Goal: Transaction & Acquisition: Purchase product/service

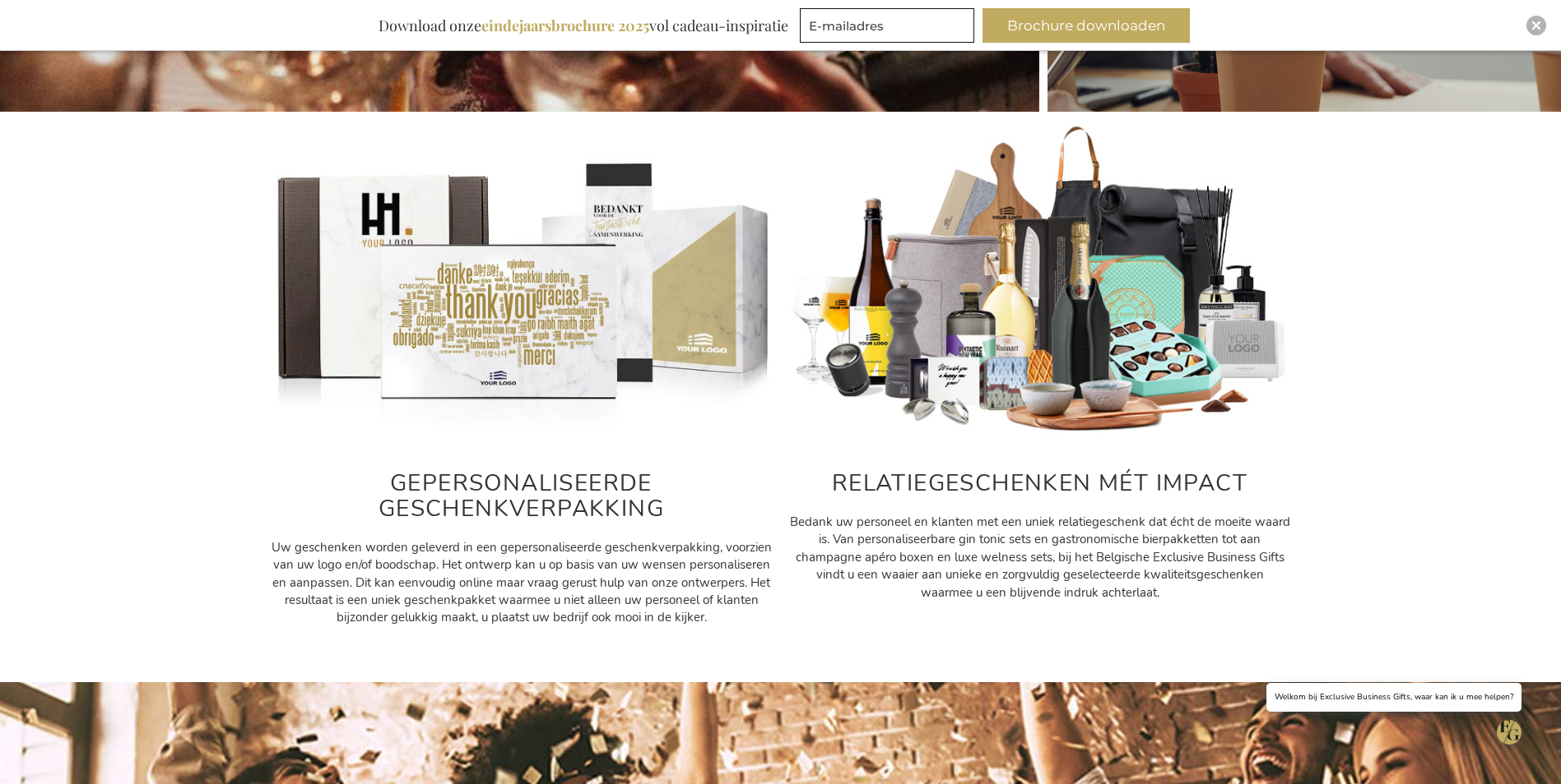
scroll to position [740, 0]
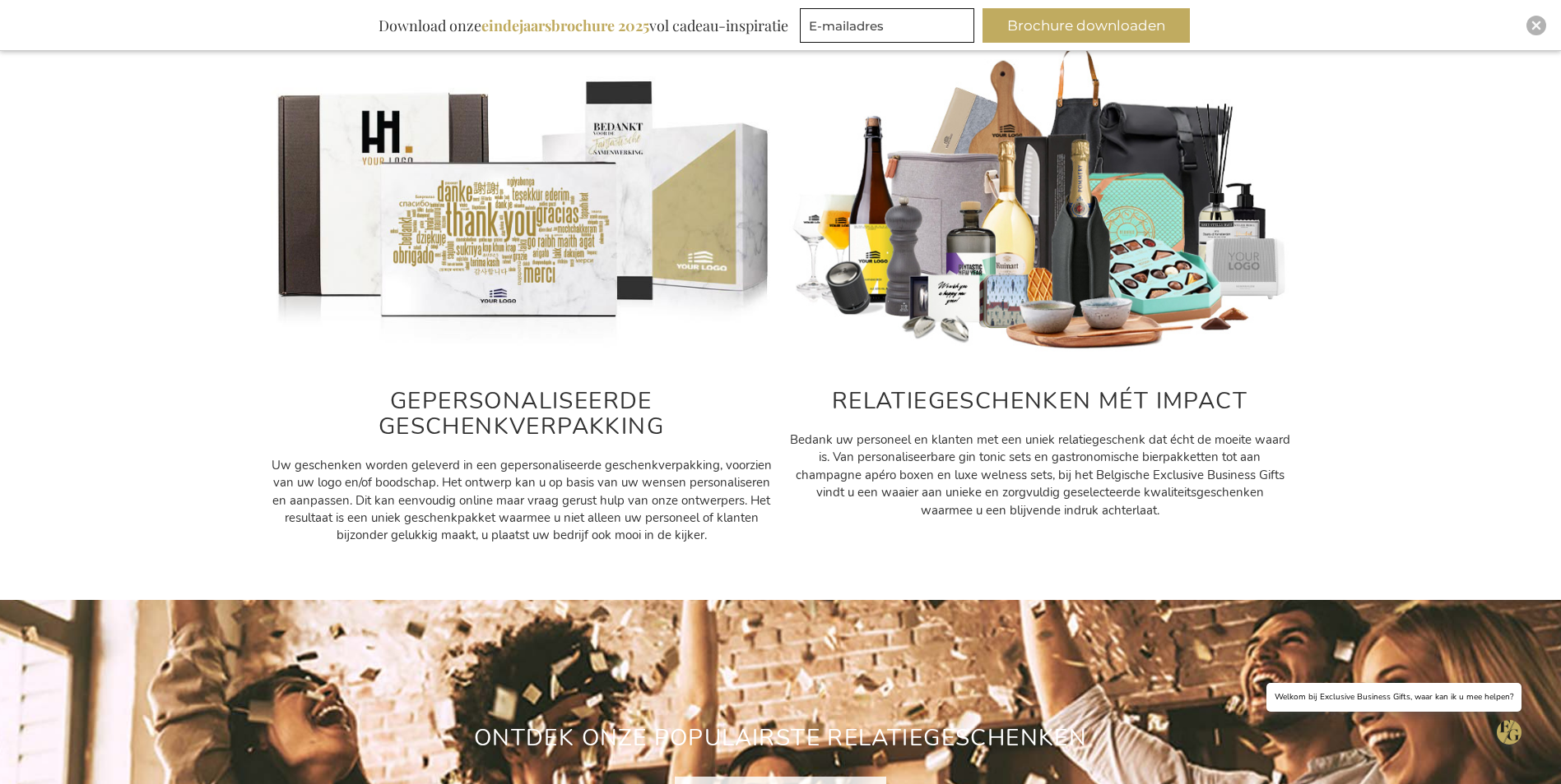
click at [464, 214] on img at bounding box center [521, 198] width 502 height 314
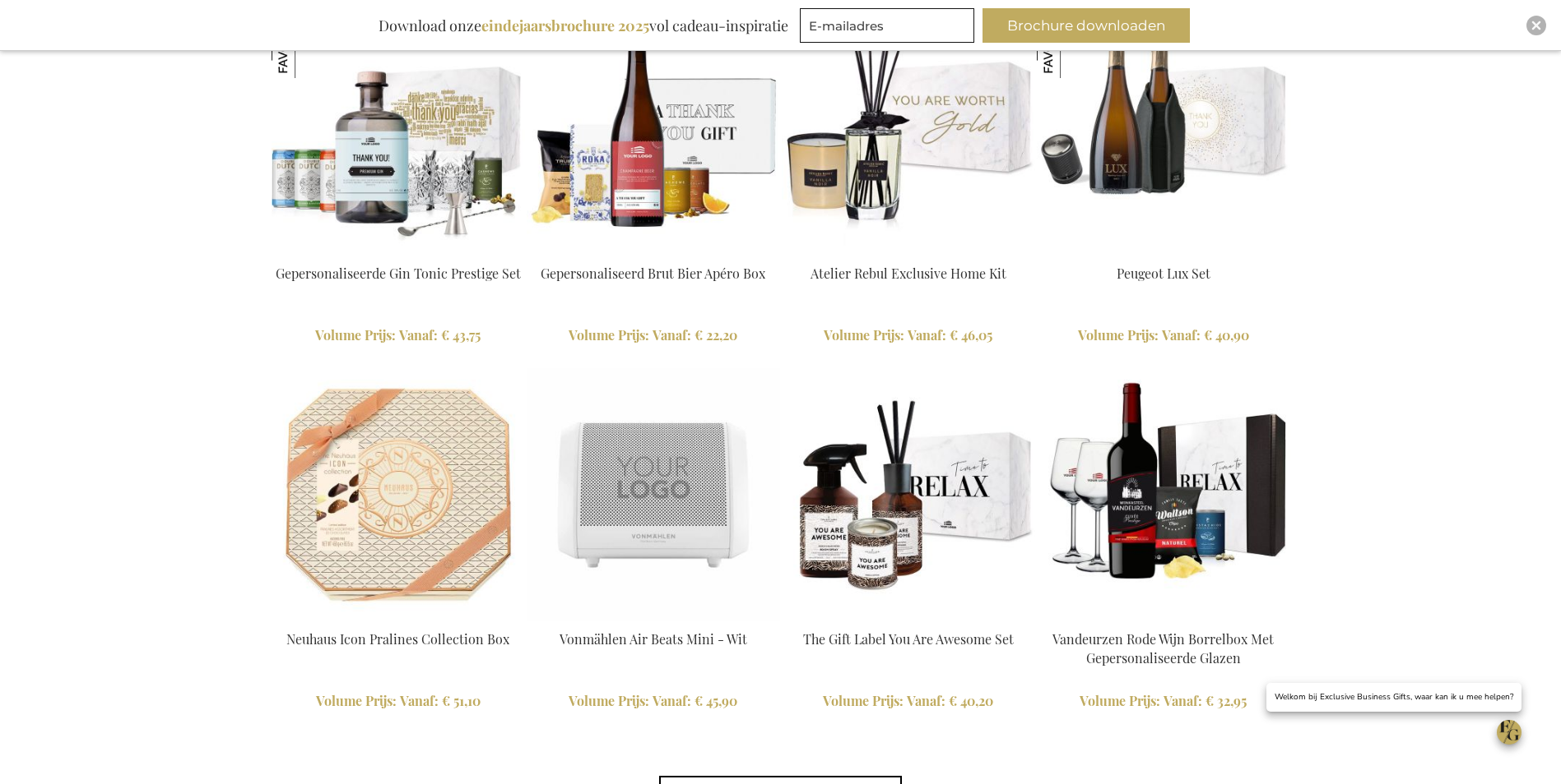
scroll to position [3618, 0]
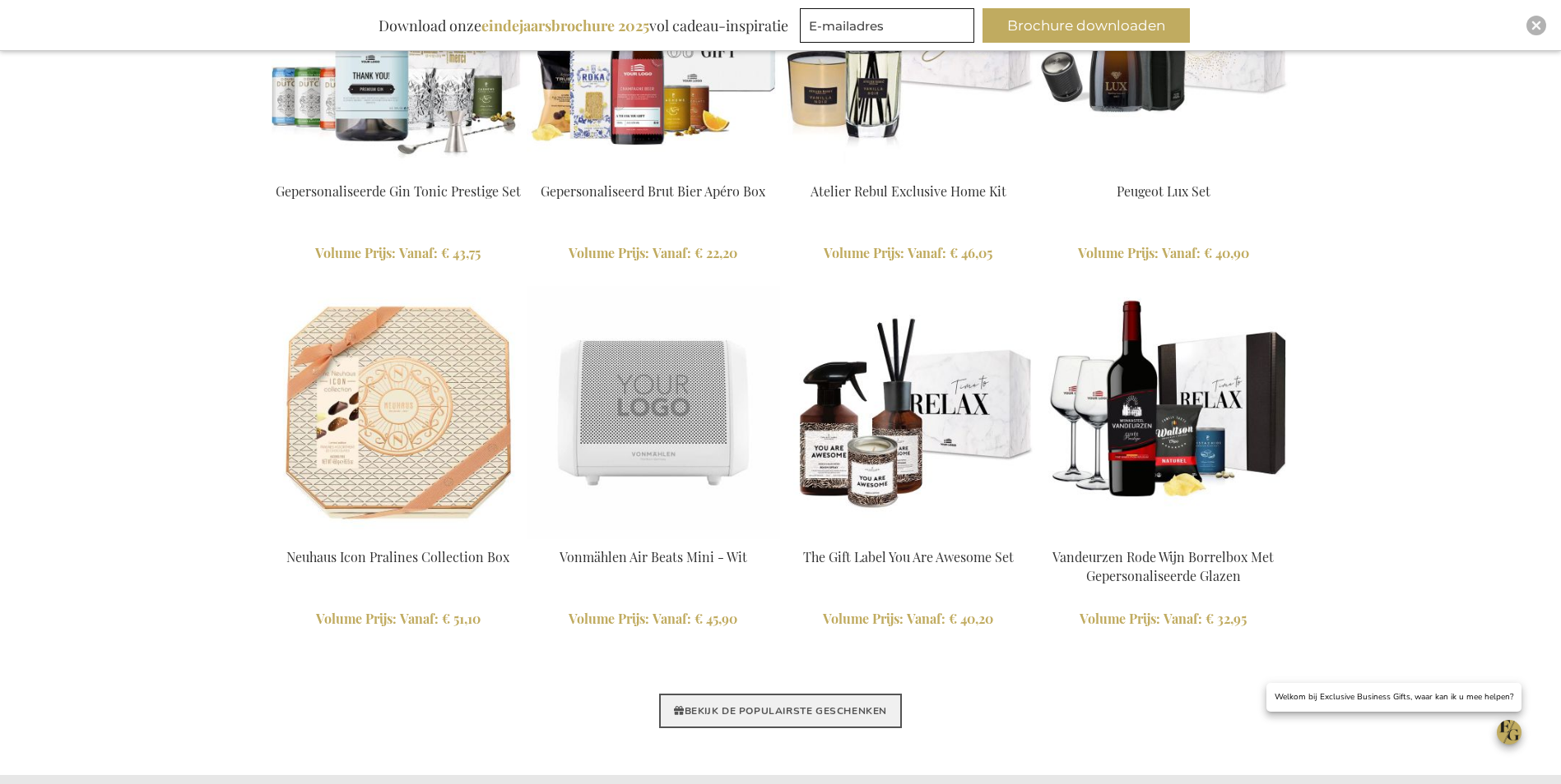
click at [795, 709] on link "BEKIJK DE POPULAIRSTE GESCHENKEN" at bounding box center [780, 711] width 243 height 35
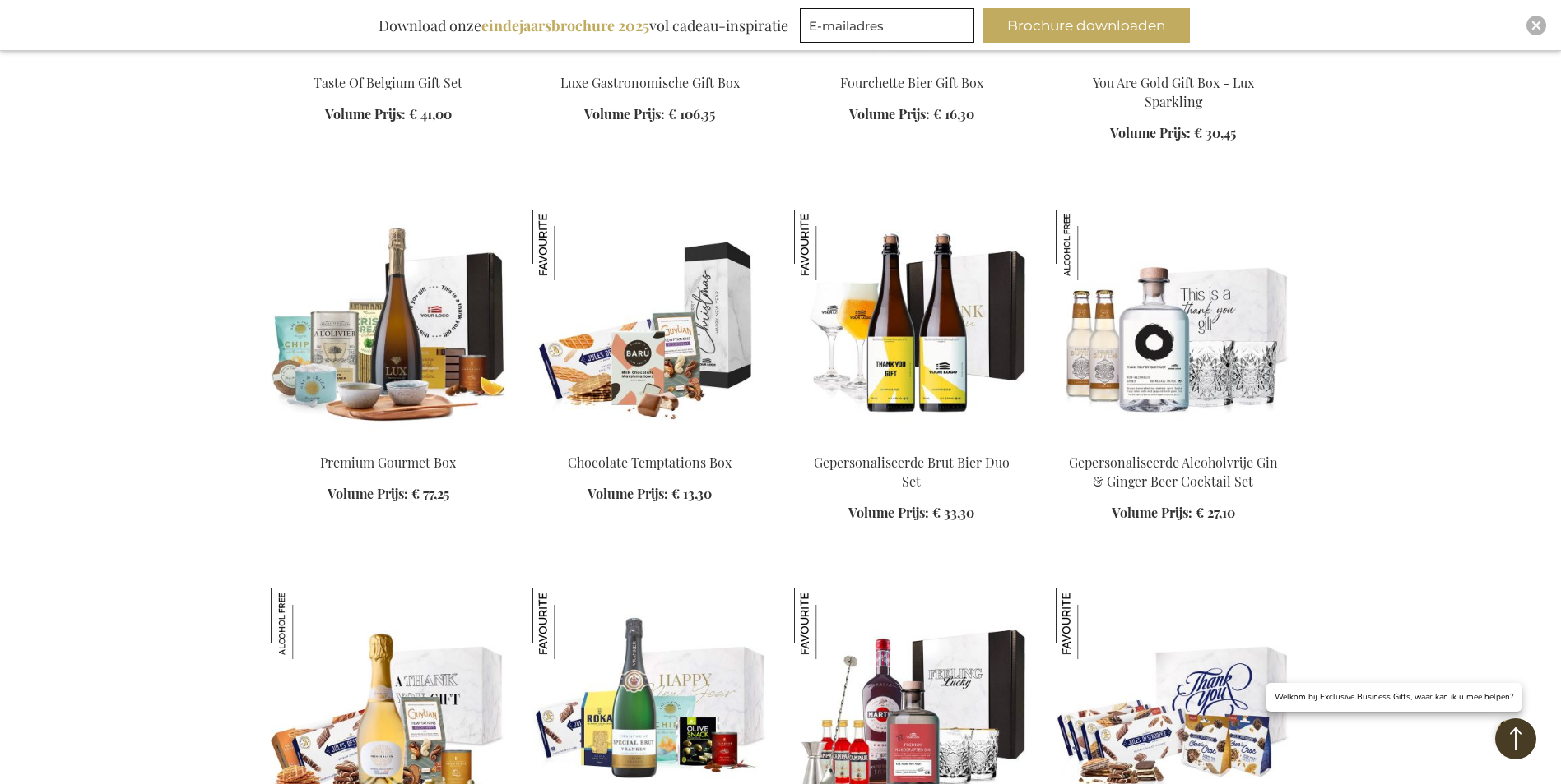
scroll to position [2631, 0]
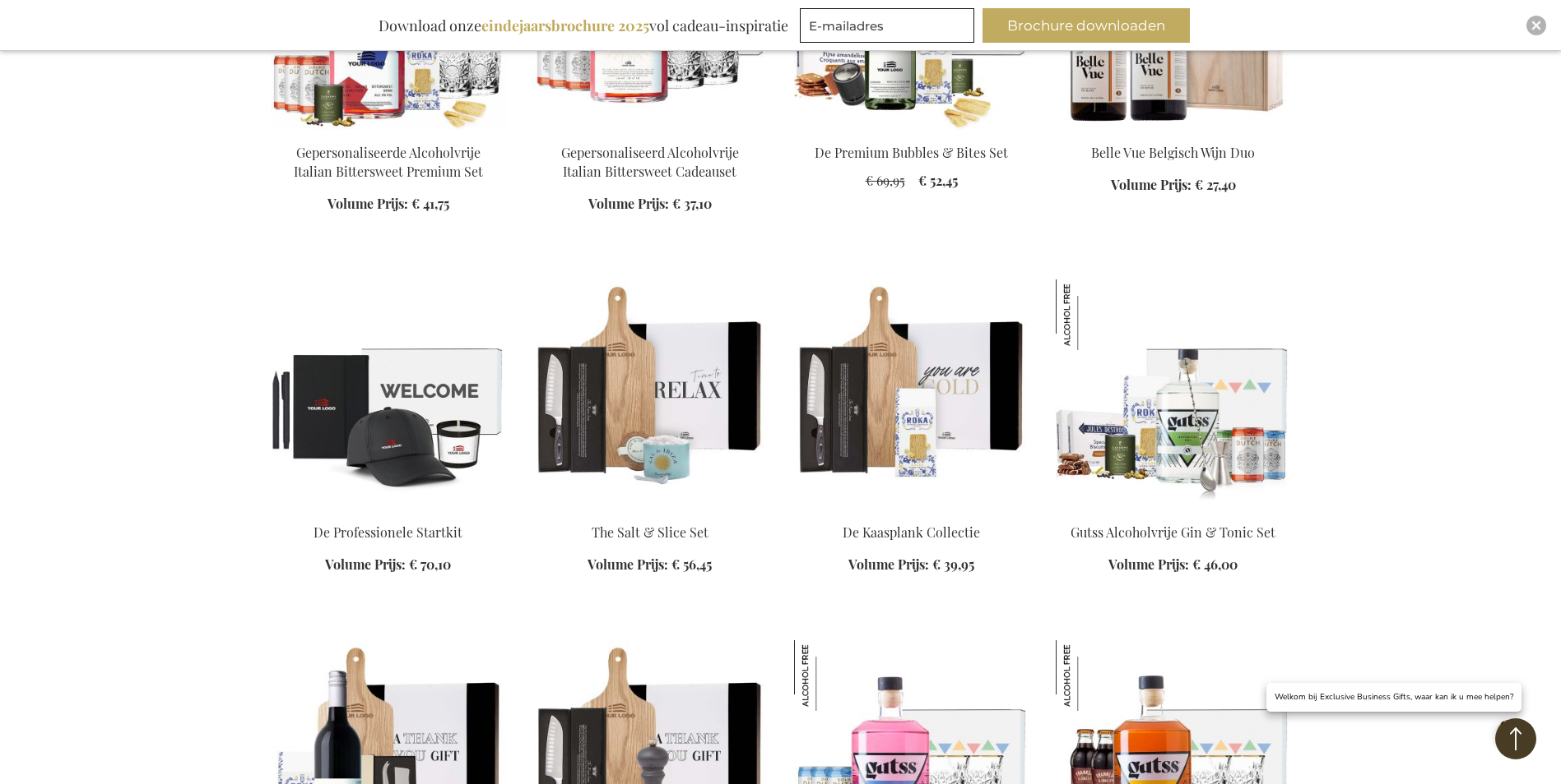
scroll to position [3536, 0]
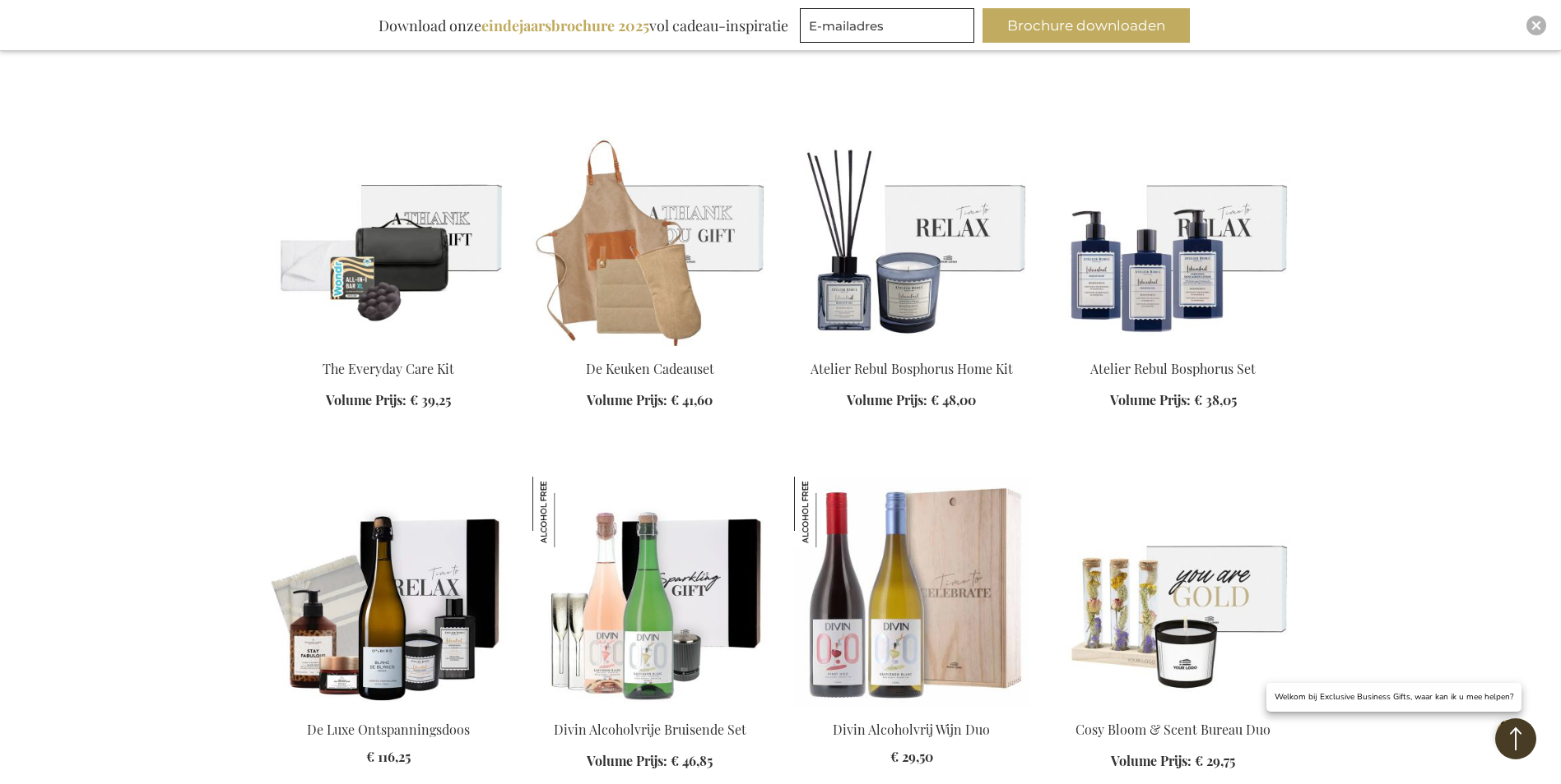
scroll to position [4440, 0]
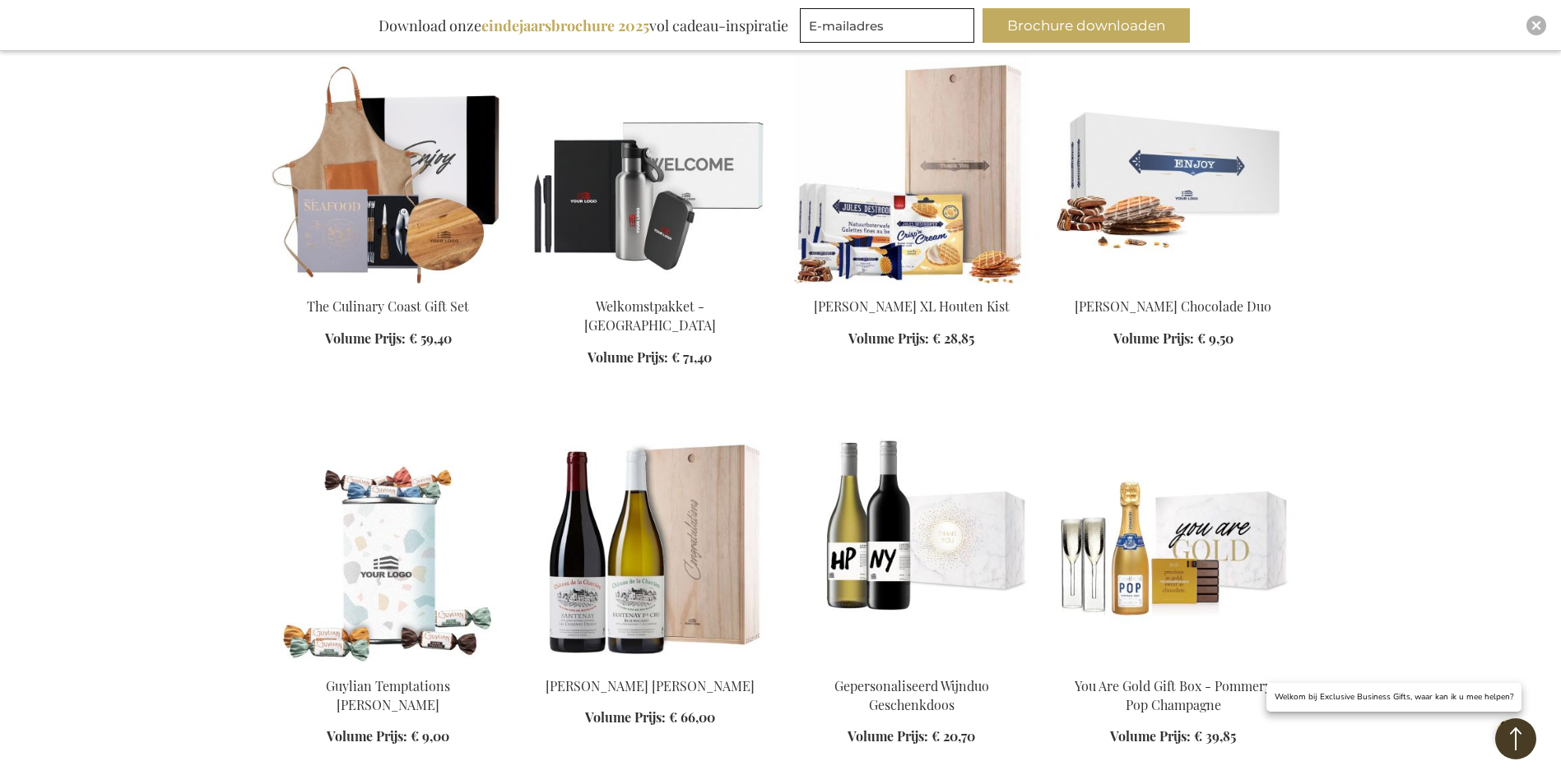
scroll to position [6003, 0]
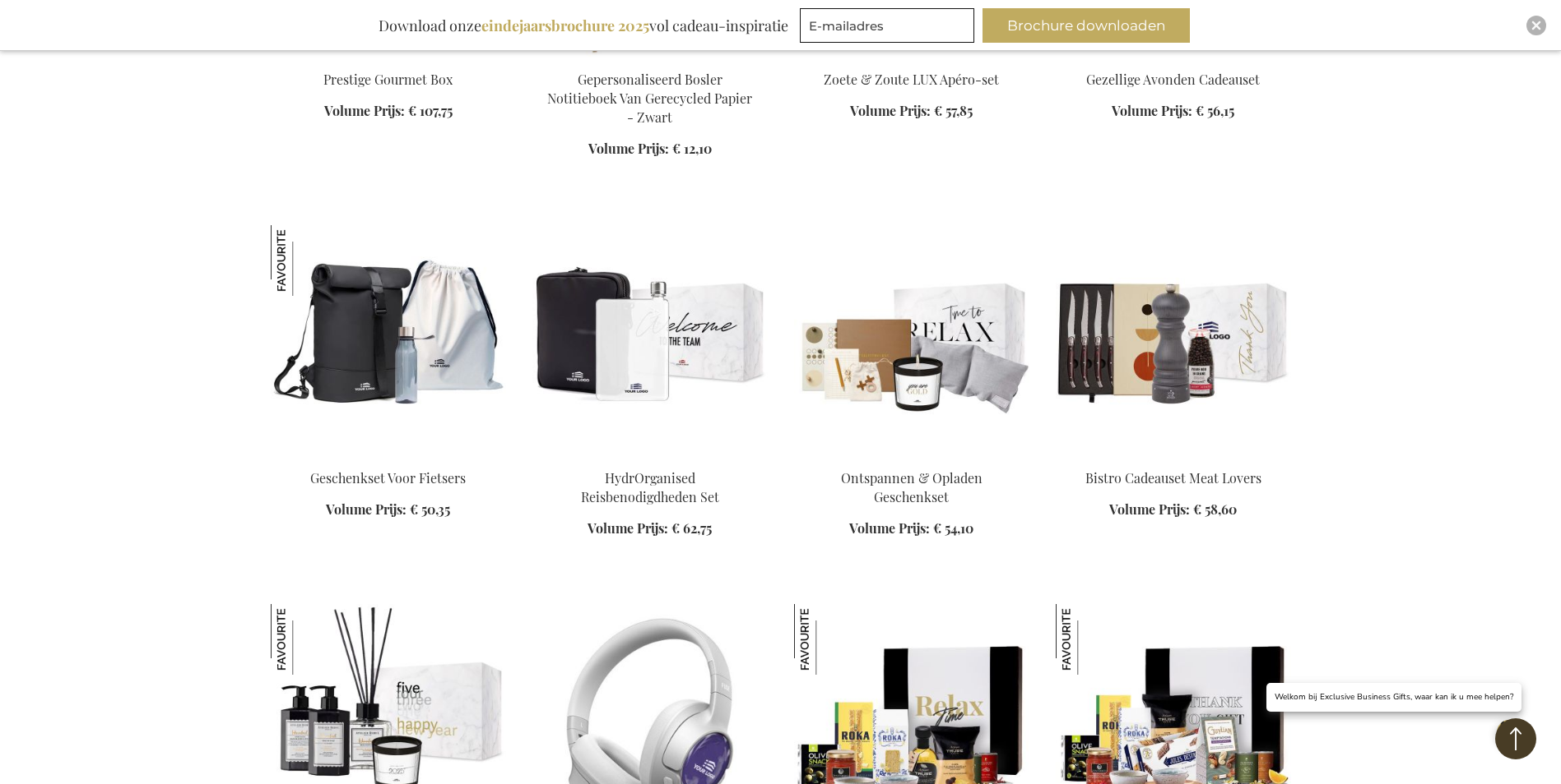
scroll to position [6989, 0]
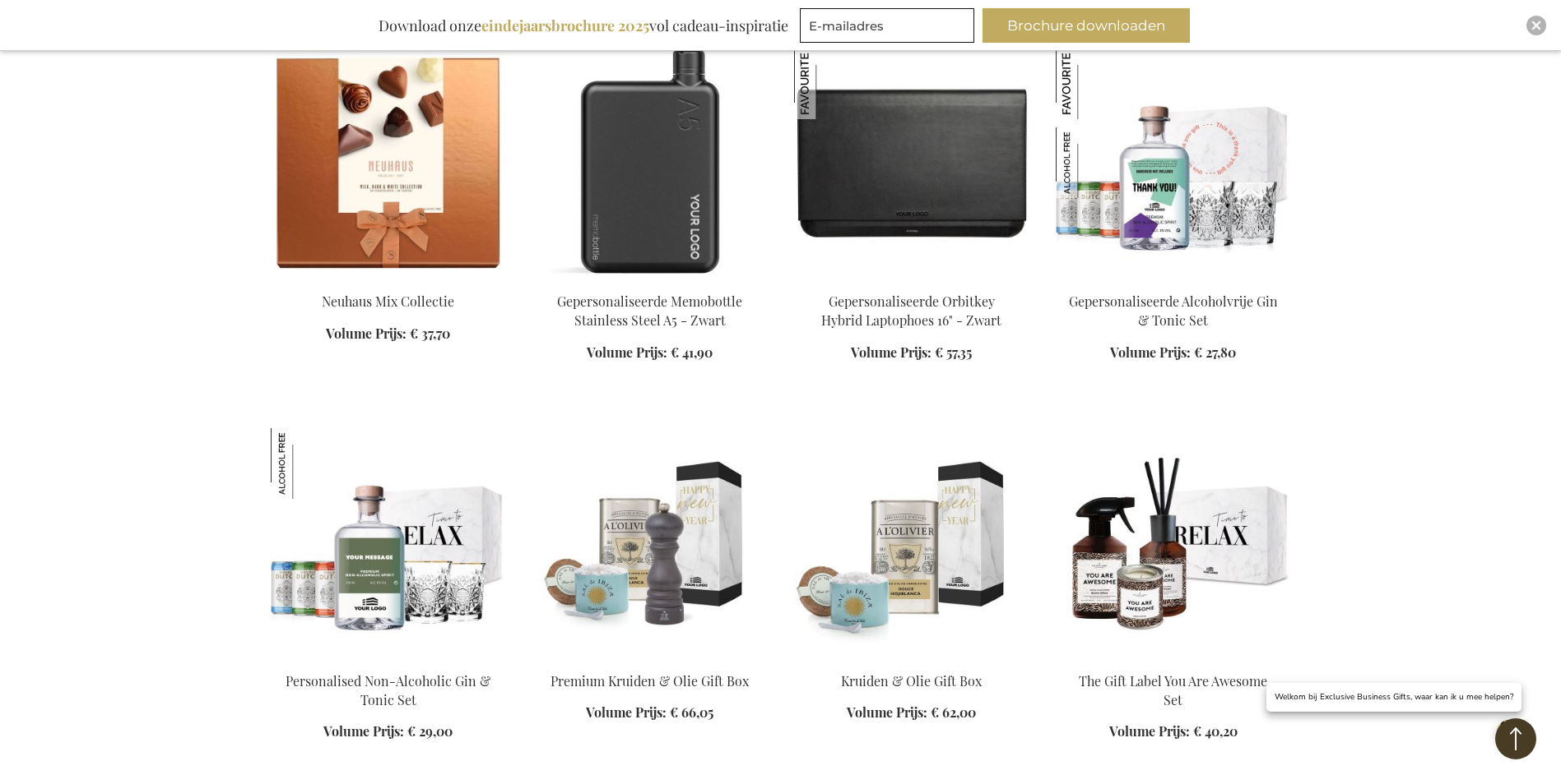
scroll to position [8305, 0]
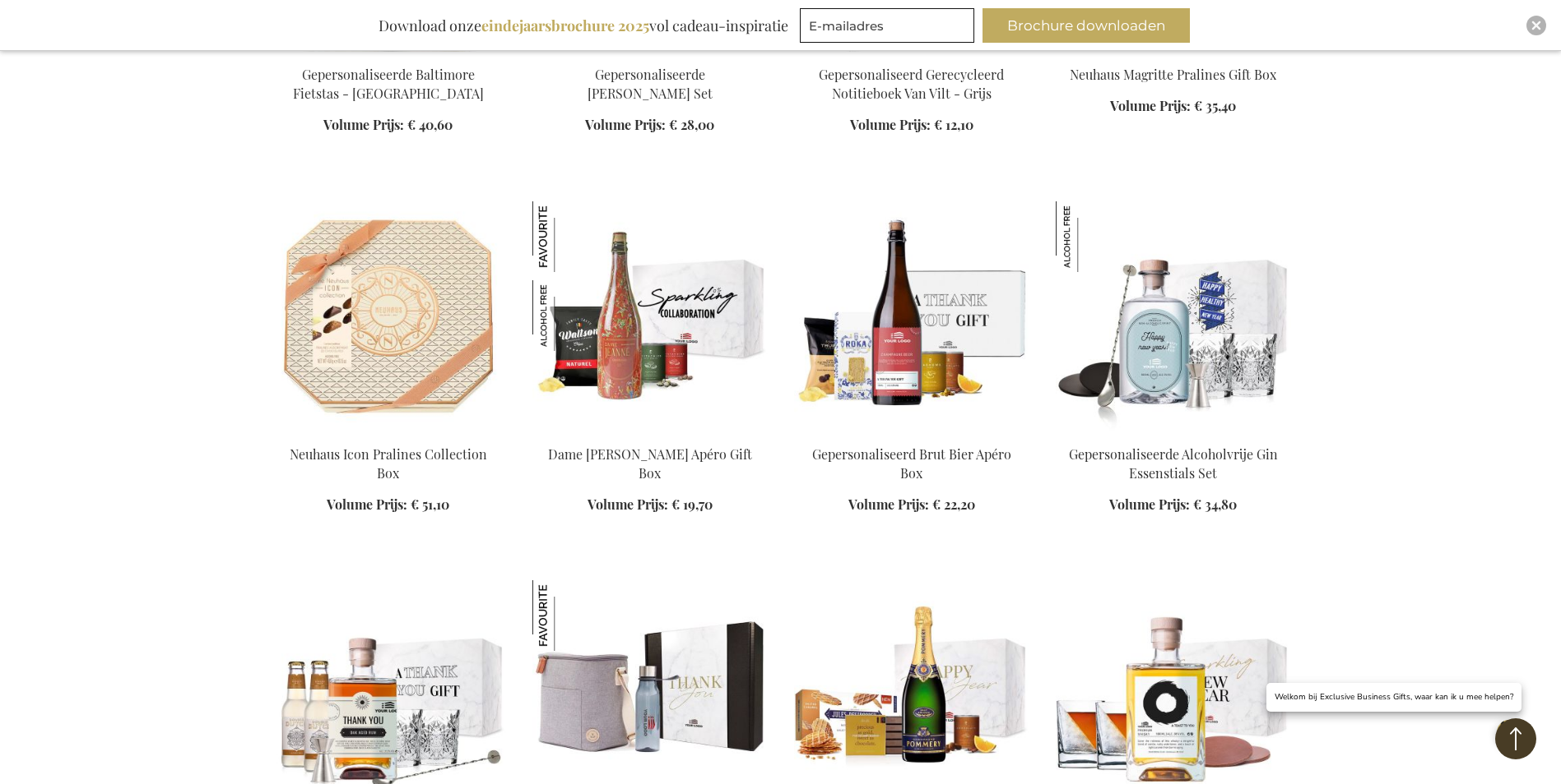
scroll to position [9374, 0]
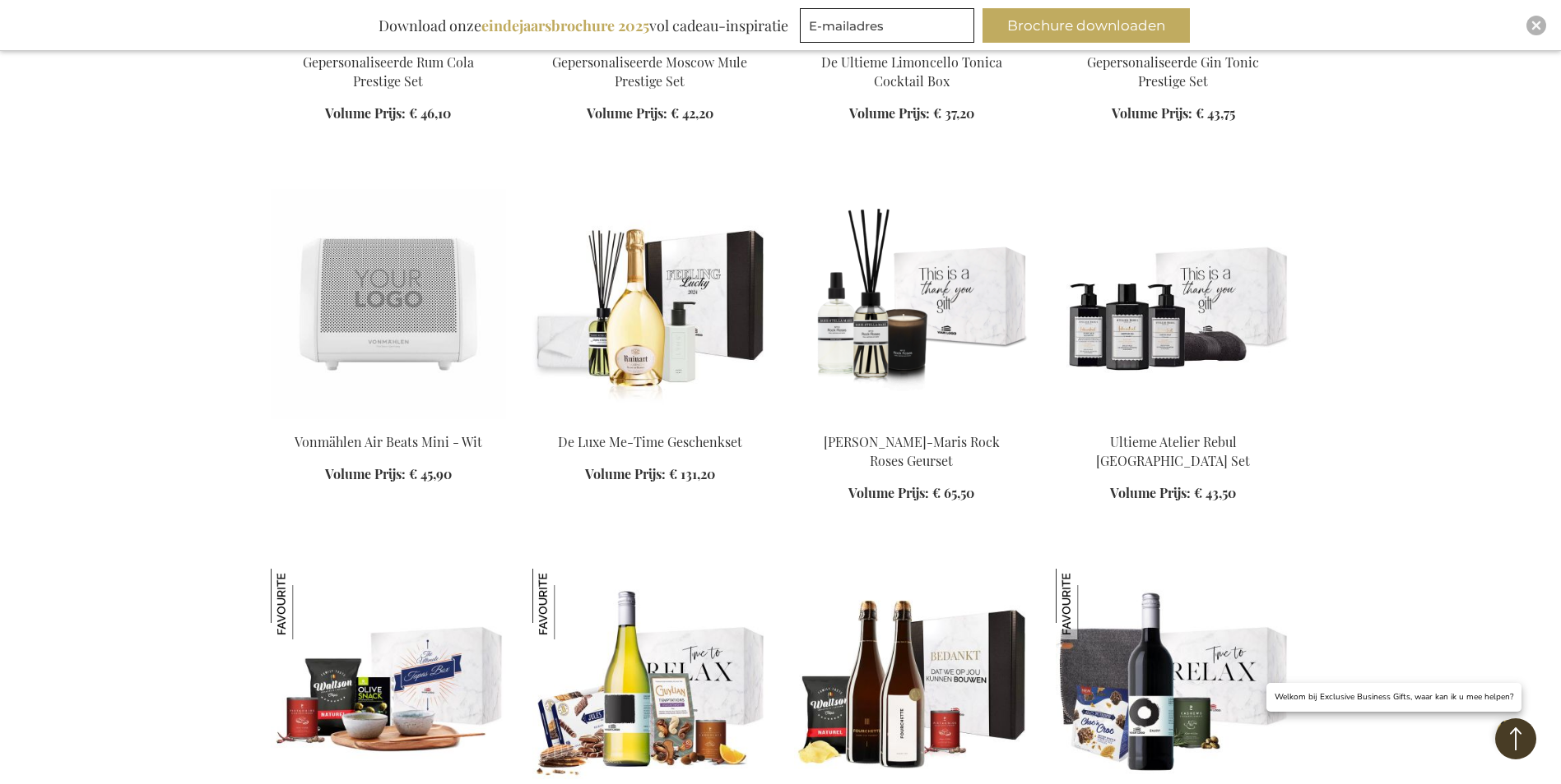
scroll to position [10443, 0]
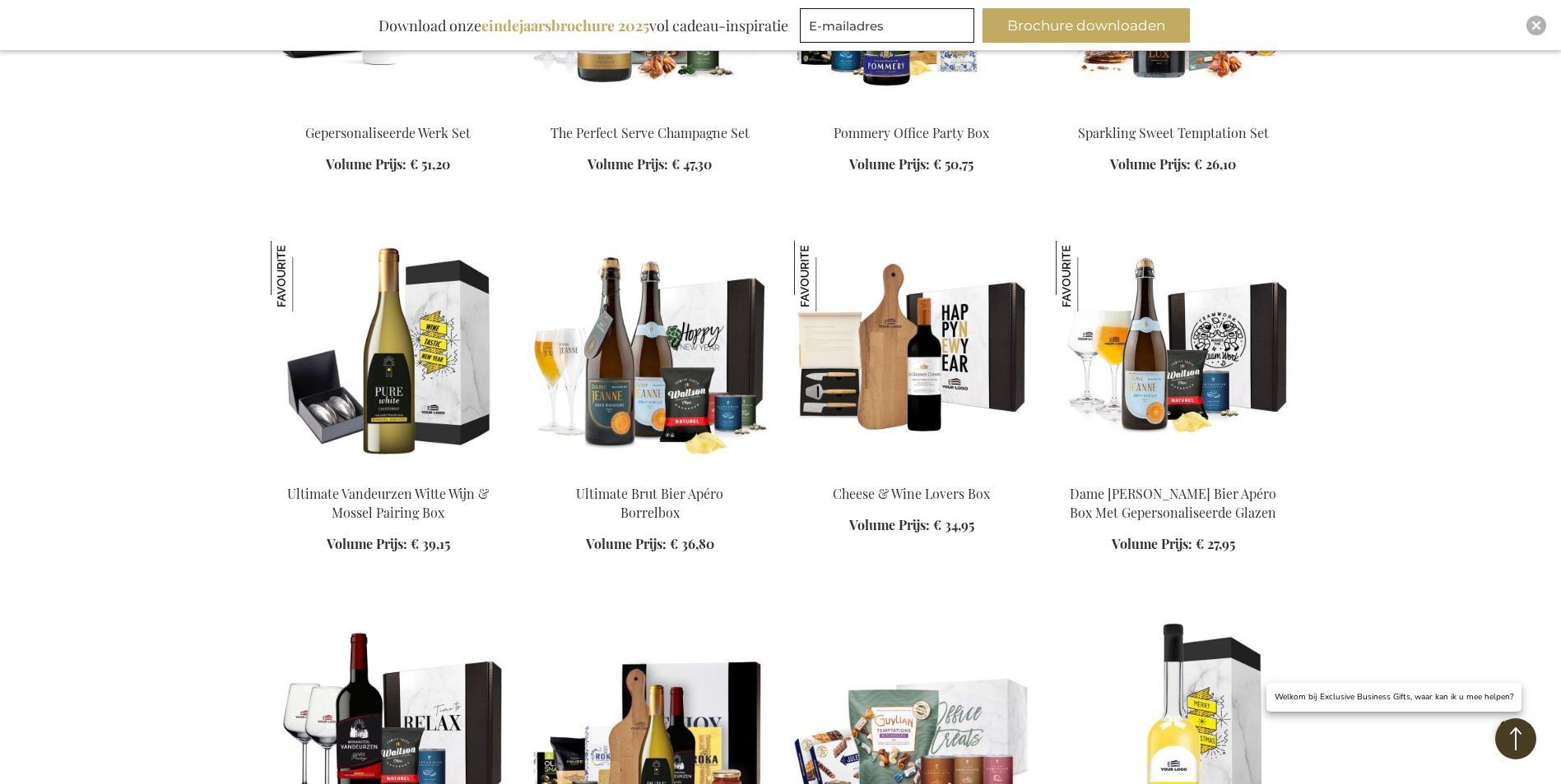
scroll to position [11511, 0]
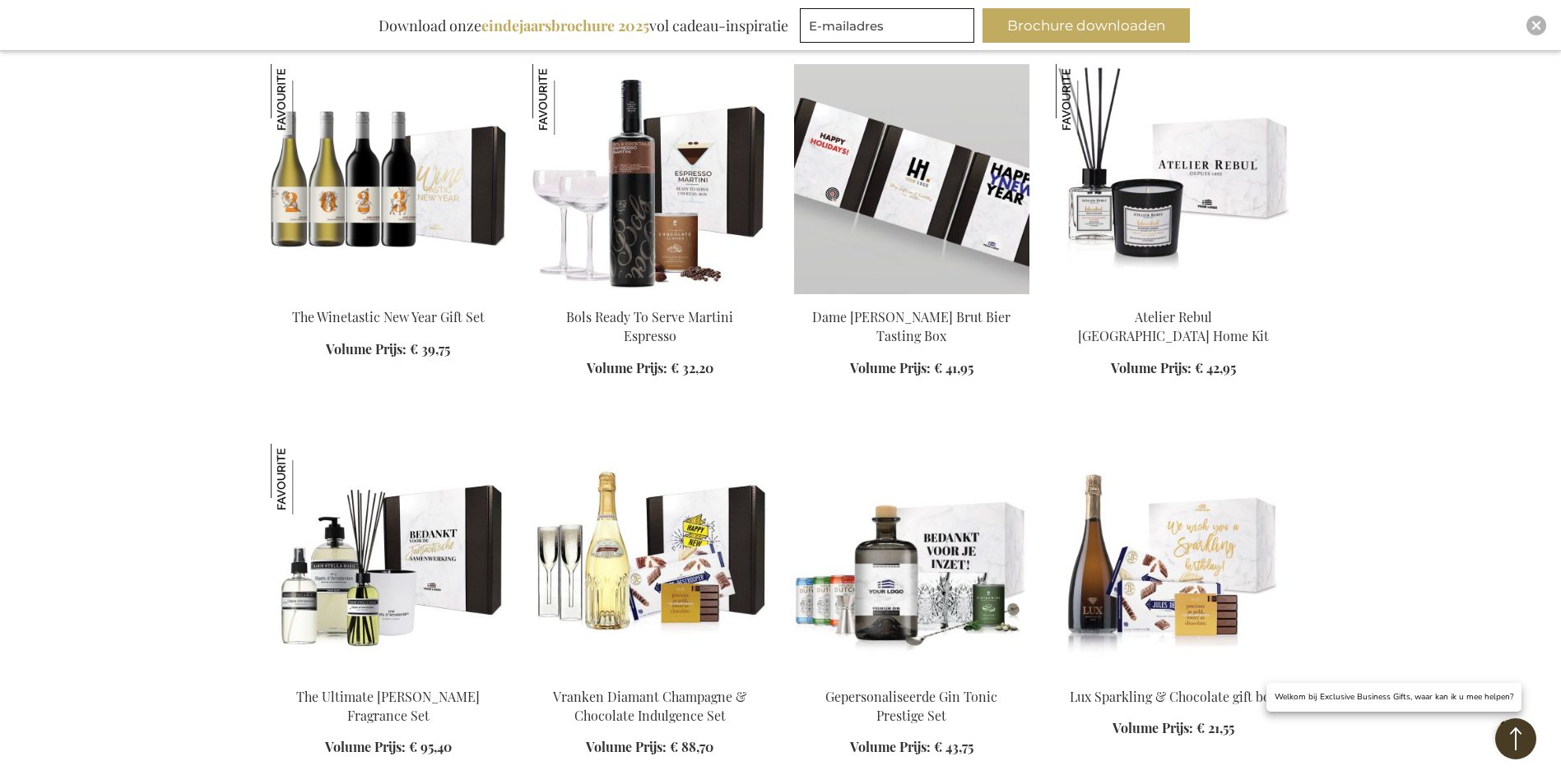
scroll to position [12828, 0]
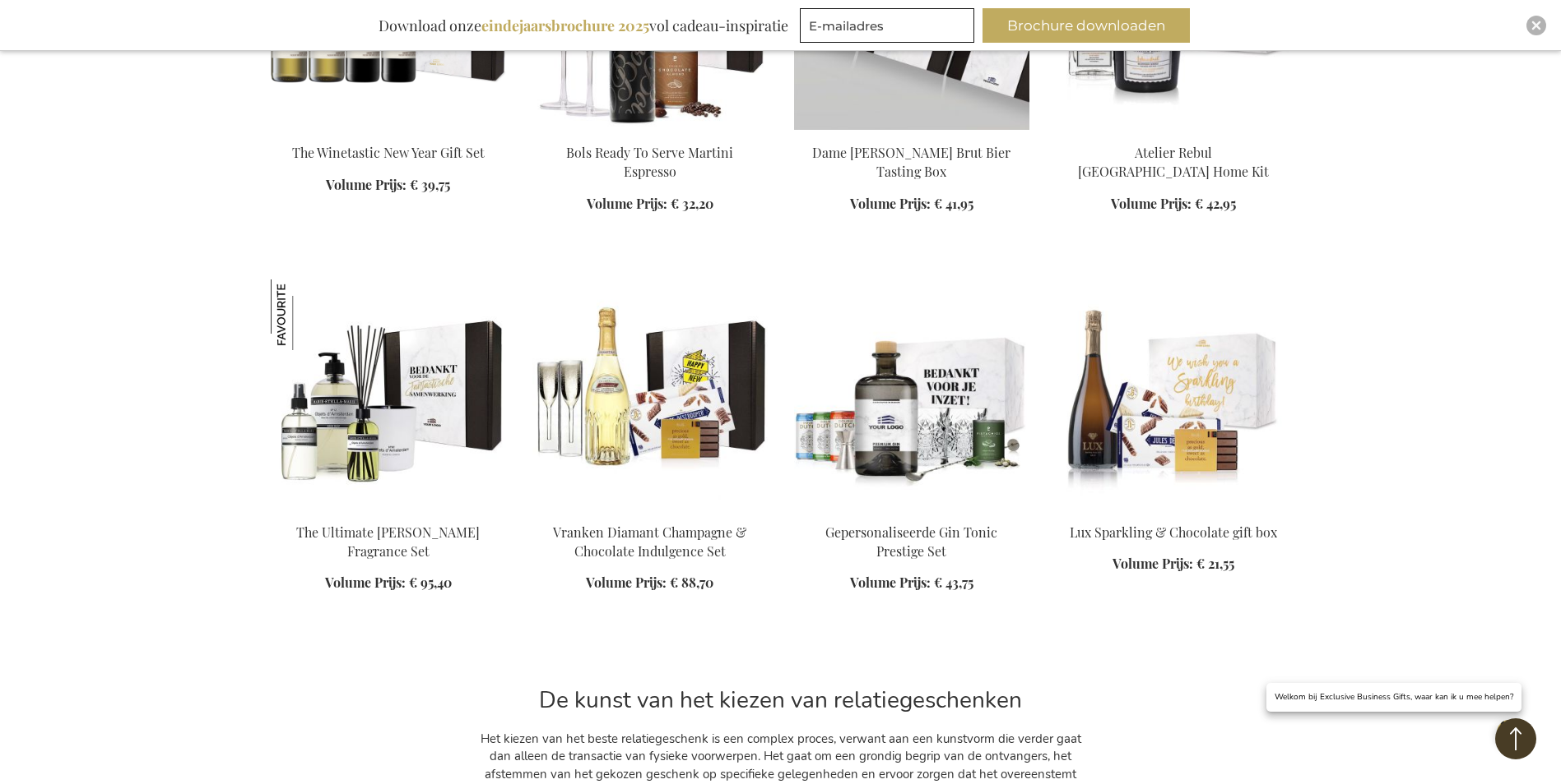
scroll to position [12991, 0]
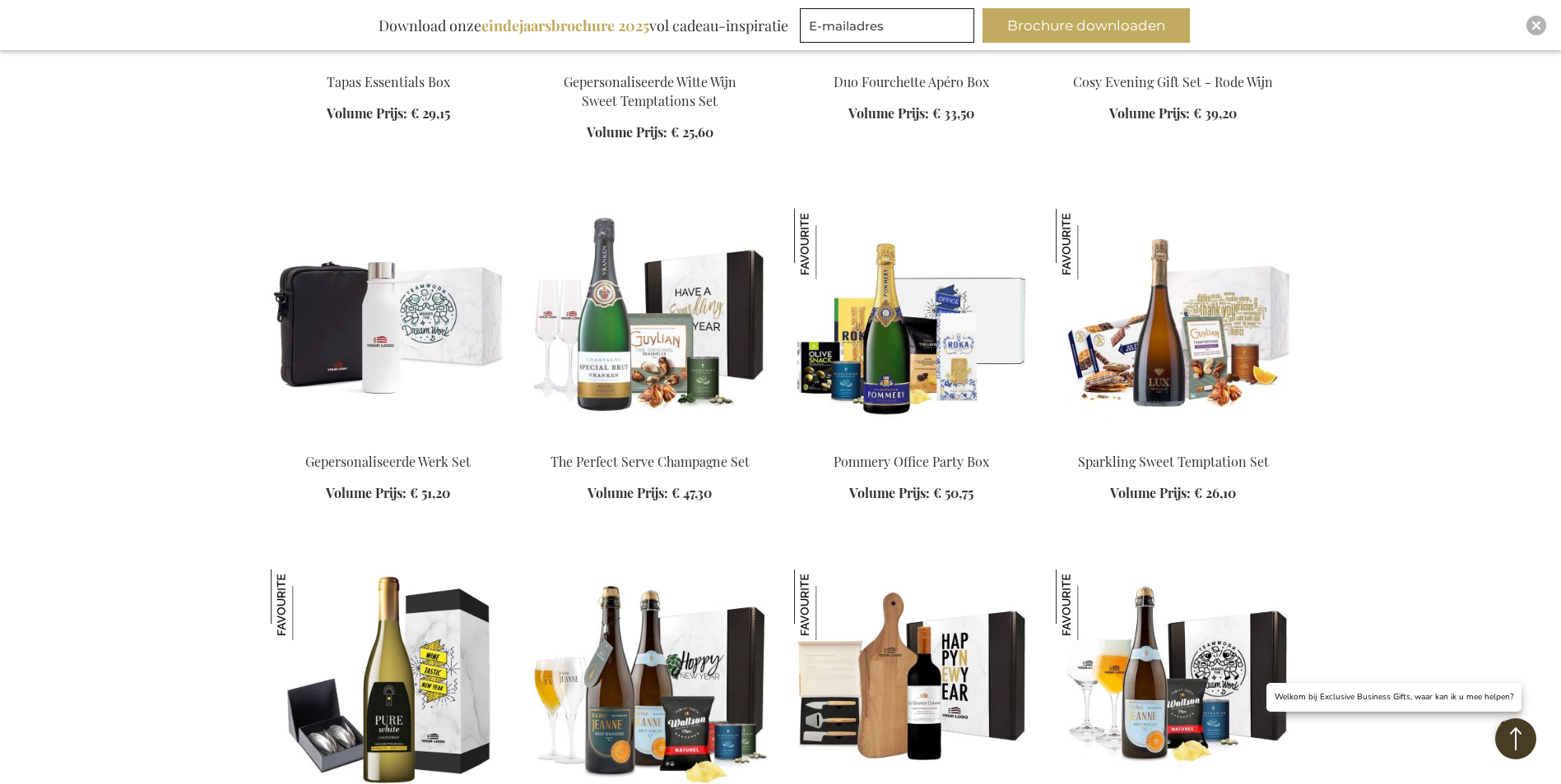
scroll to position [11429, 0]
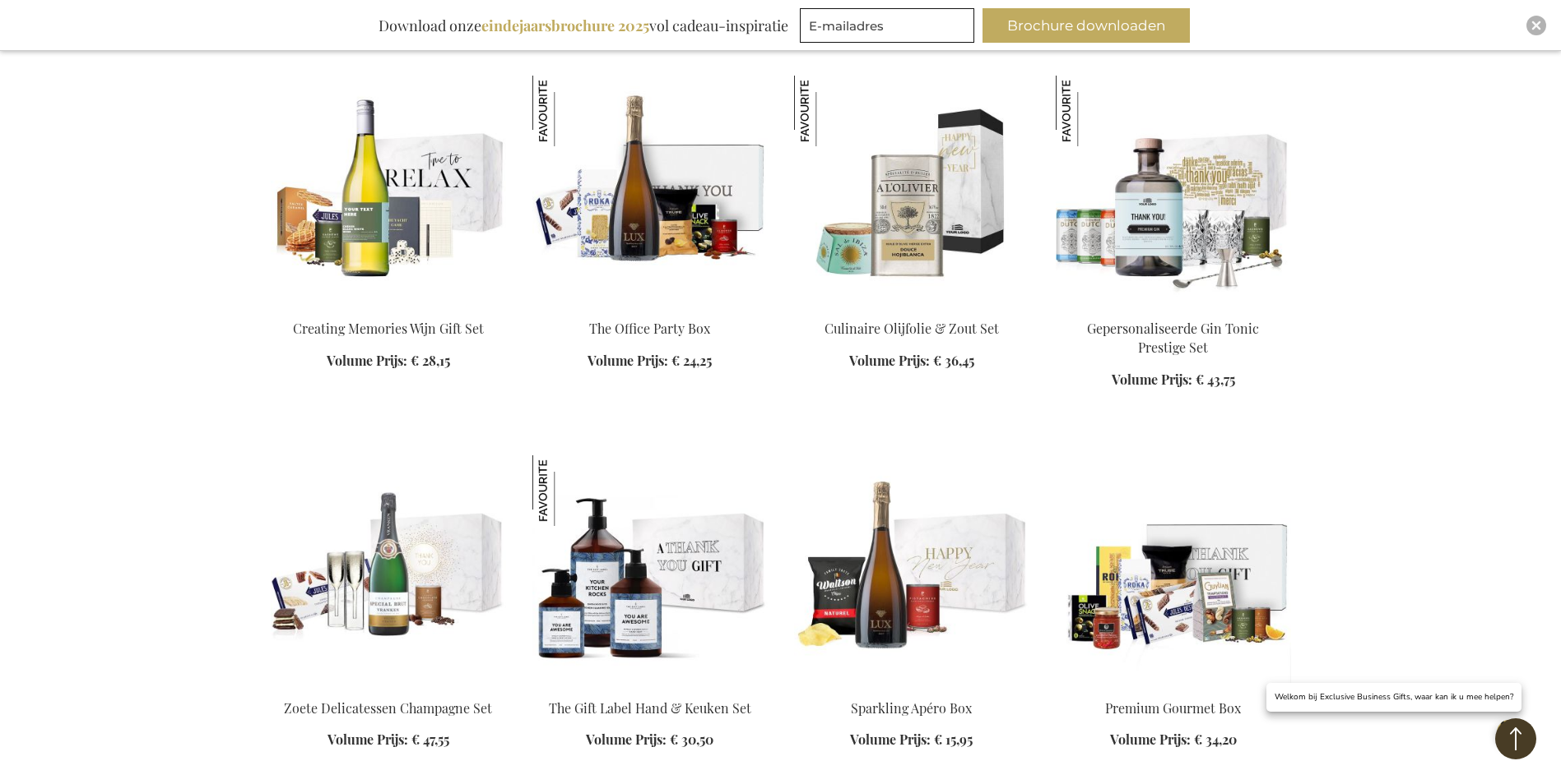
scroll to position [1562, 0]
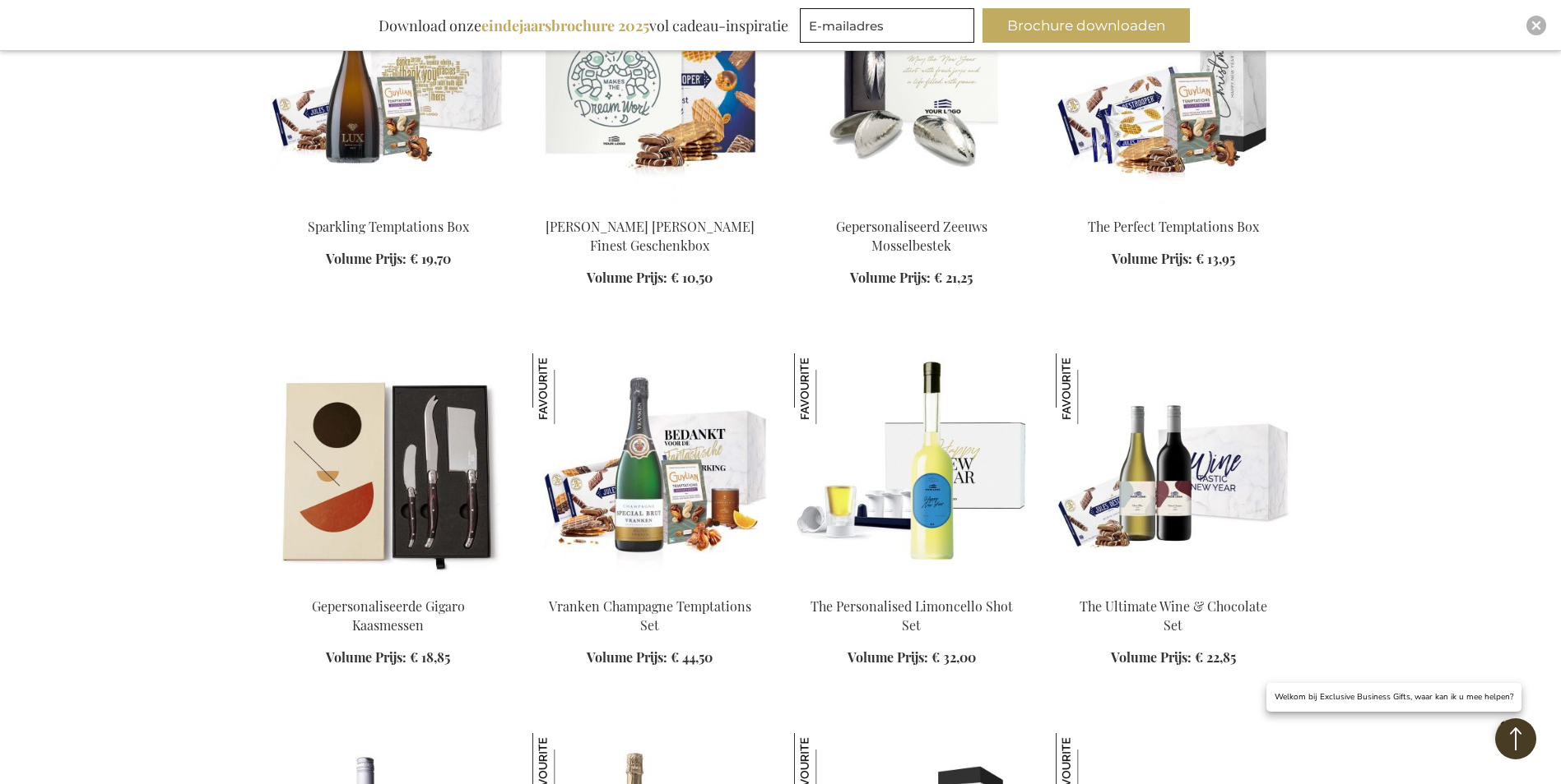
scroll to position [823, 0]
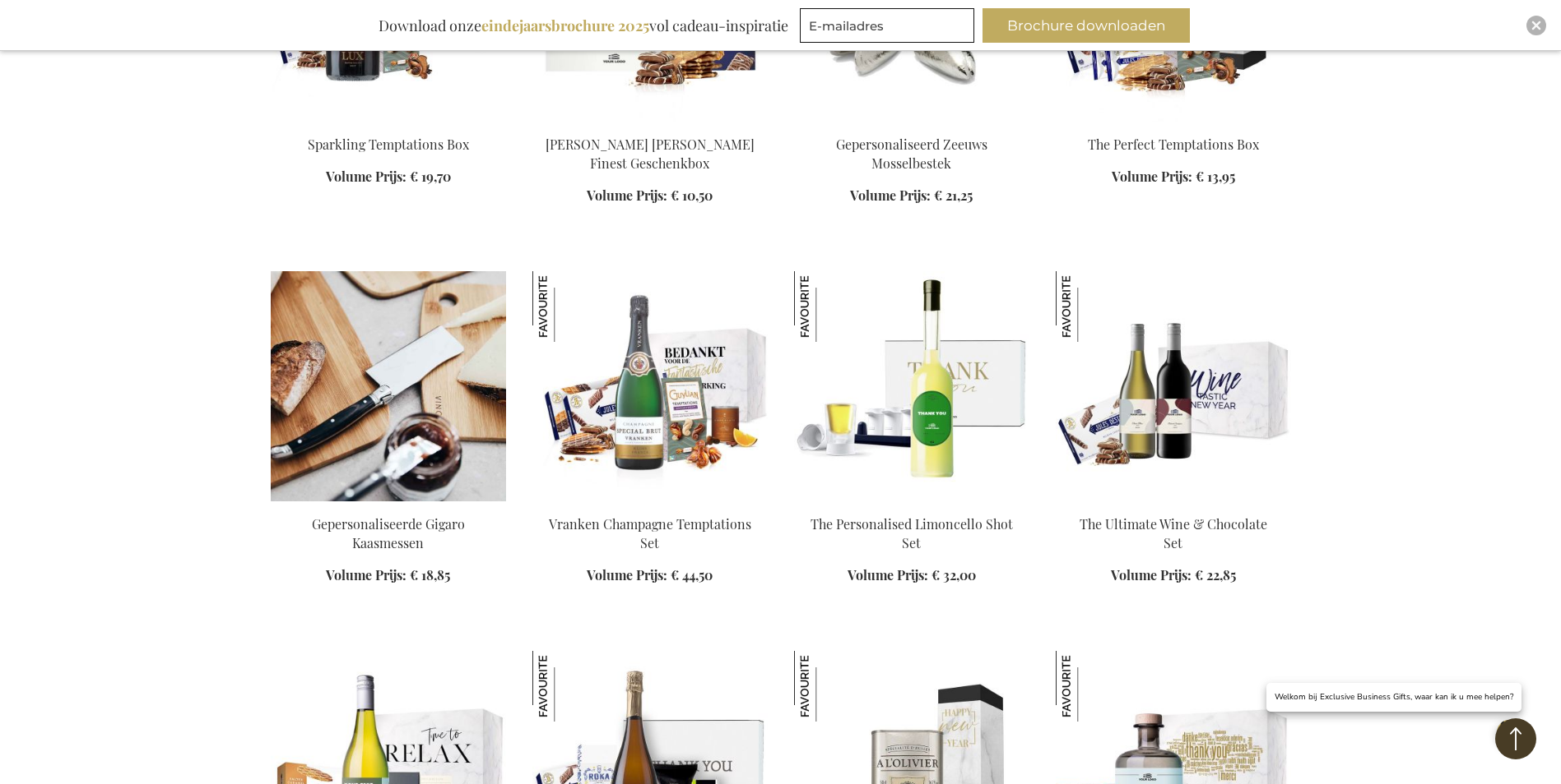
click at [408, 389] on img at bounding box center [387, 386] width 235 height 230
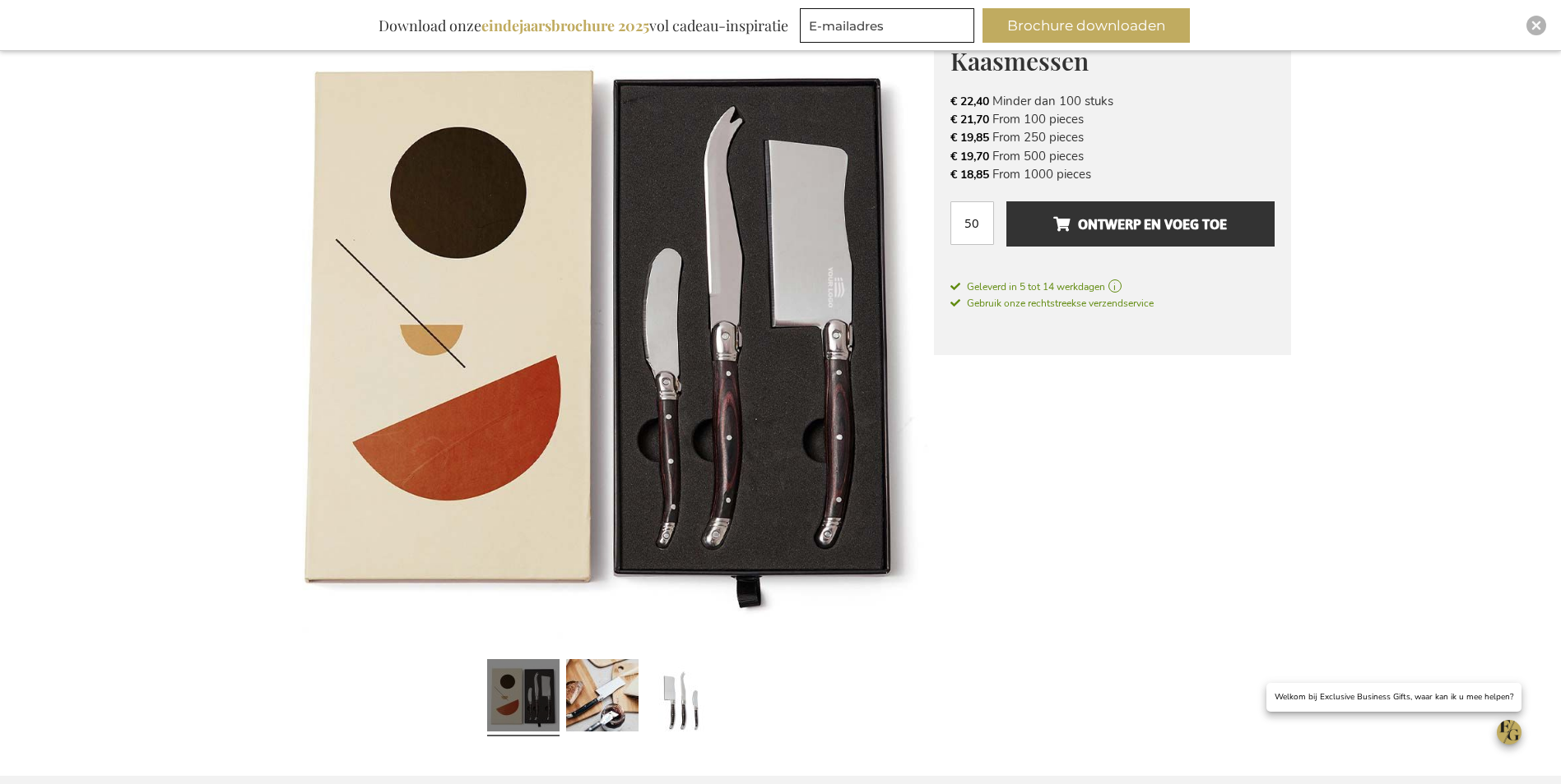
scroll to position [368, 0]
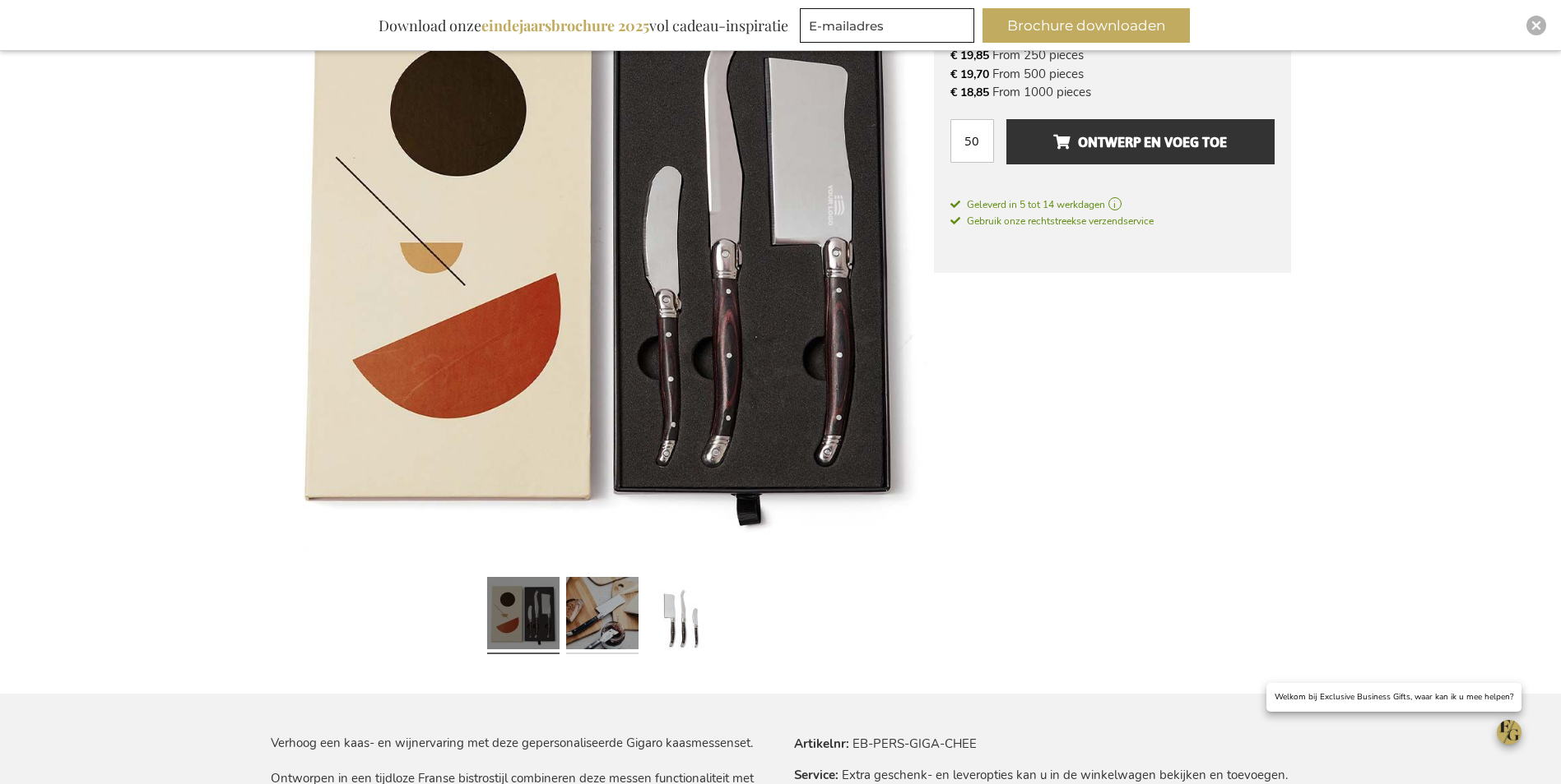
click at [611, 618] on link at bounding box center [601, 616] width 73 height 90
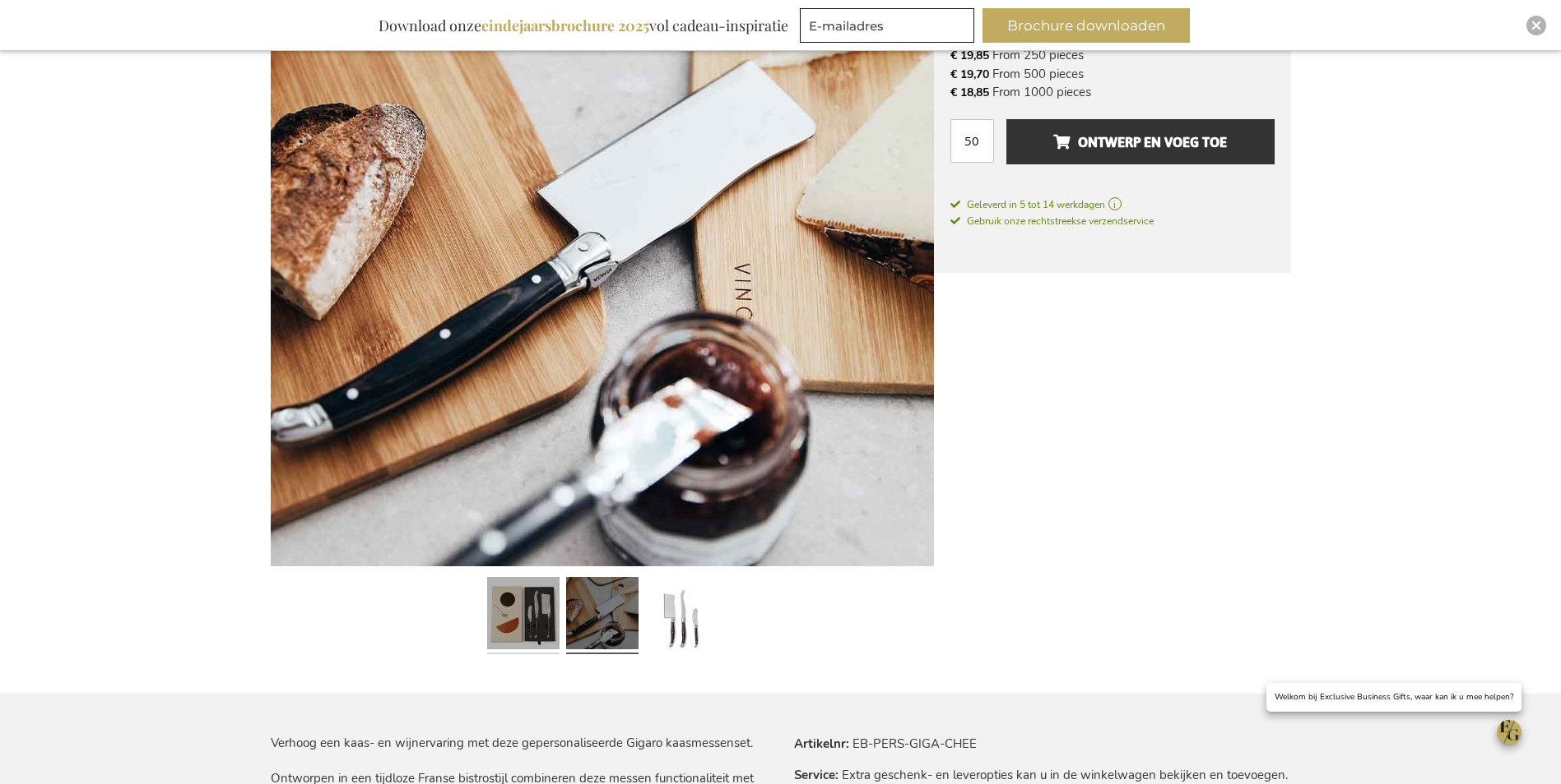
click at [530, 618] on link at bounding box center [523, 616] width 73 height 90
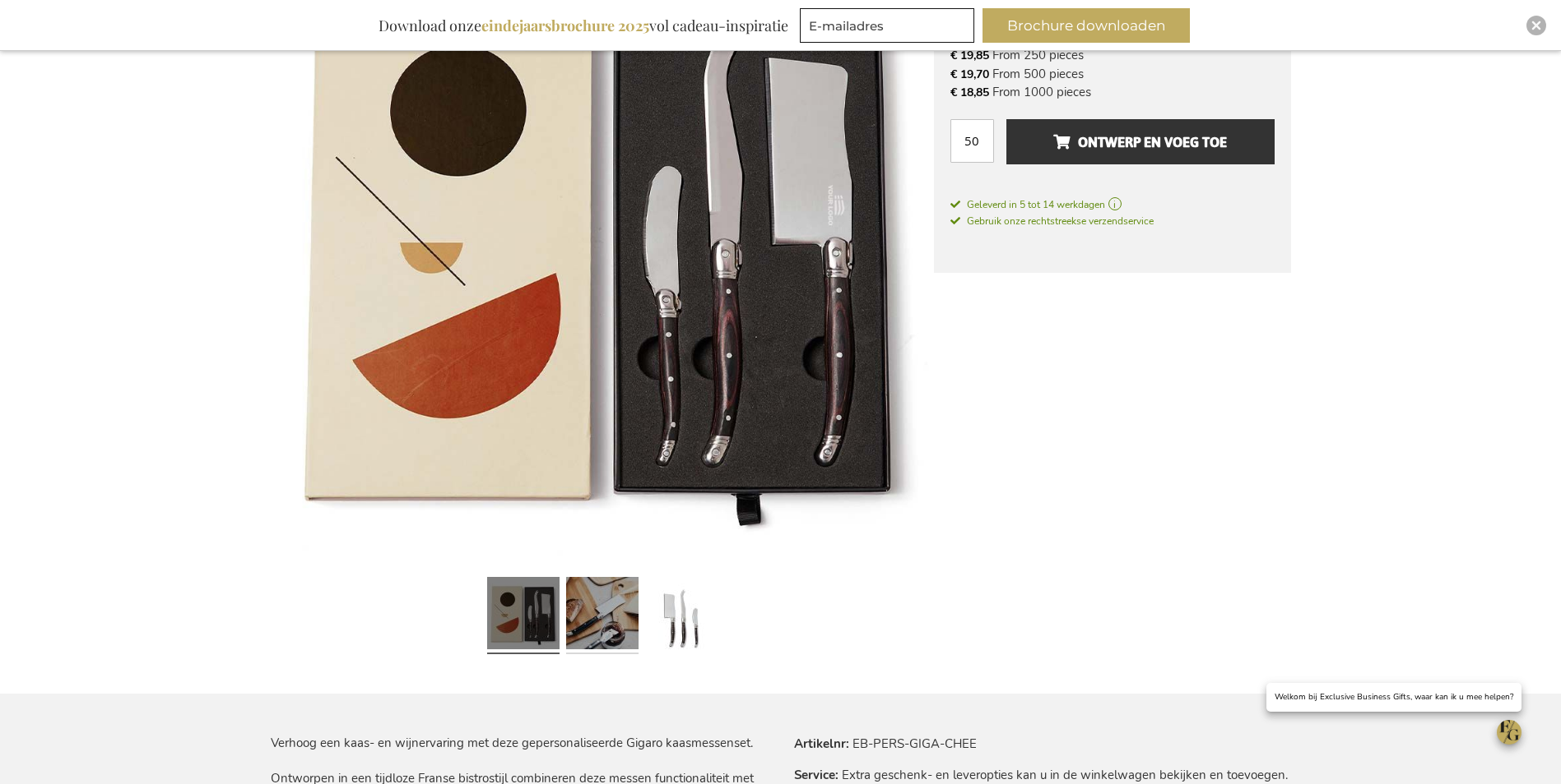
click at [582, 617] on link at bounding box center [601, 616] width 73 height 90
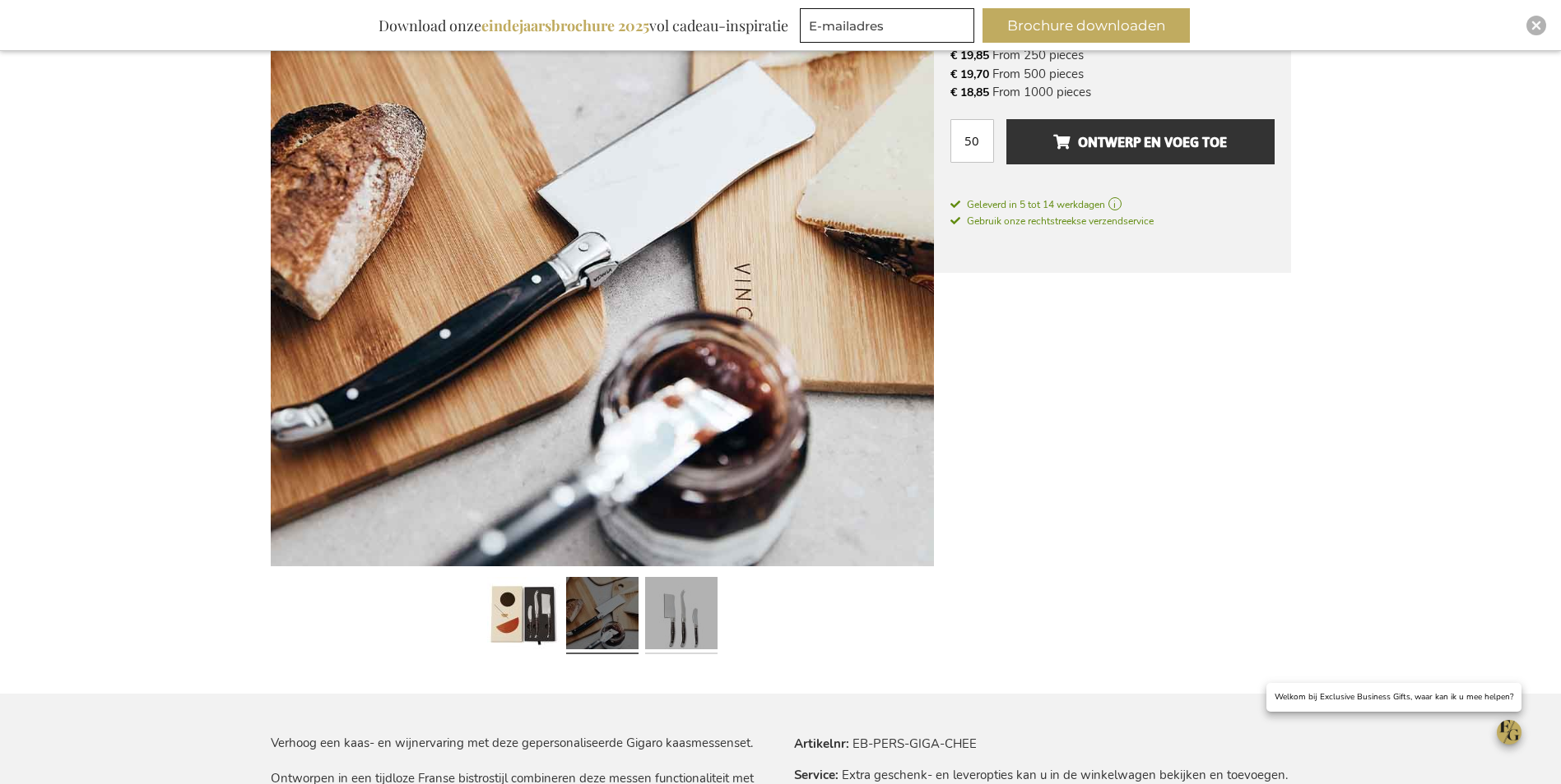
click at [676, 620] on link at bounding box center [681, 616] width 73 height 90
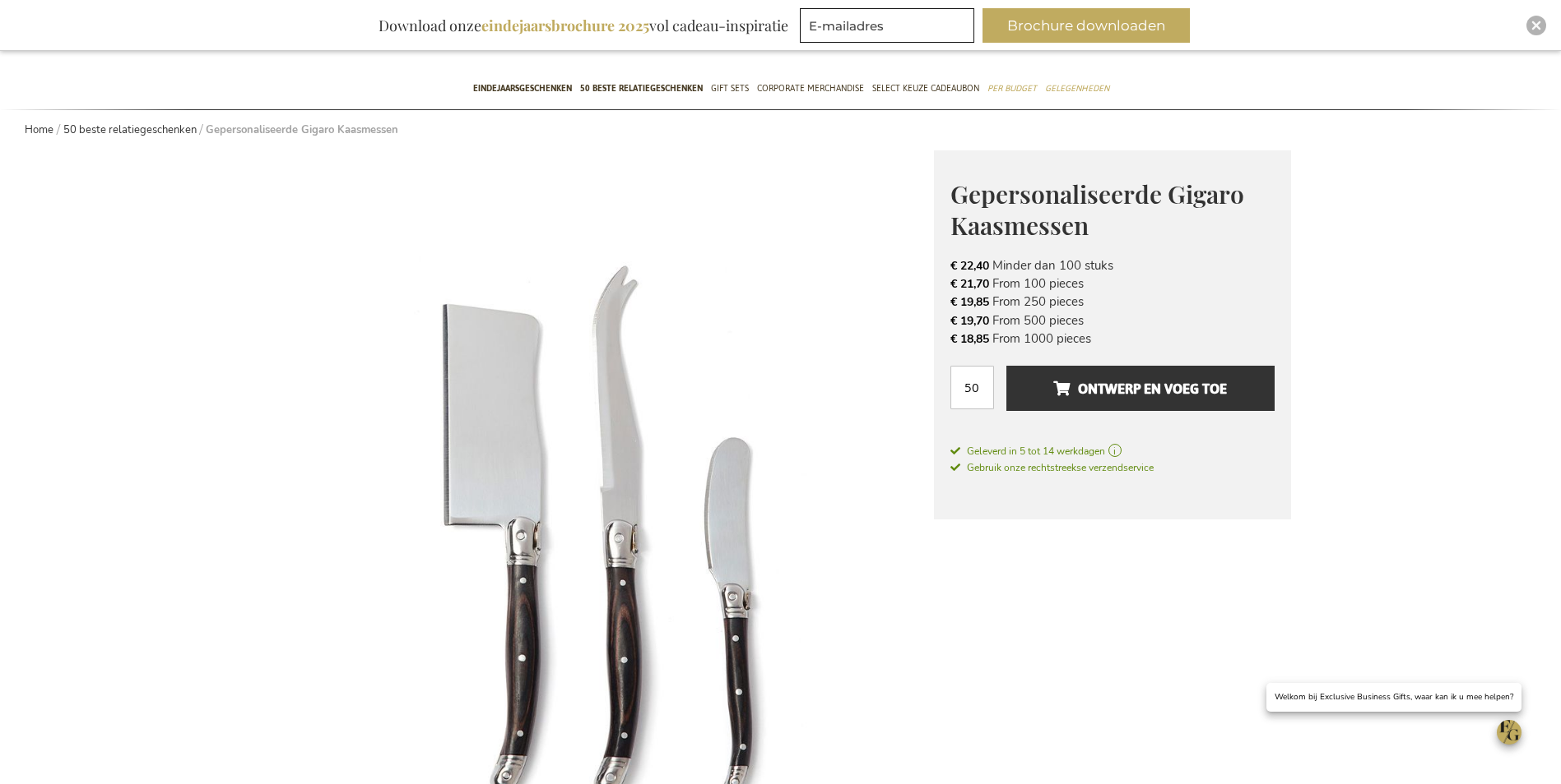
scroll to position [0, 0]
